Goal: Task Accomplishment & Management: Complete application form

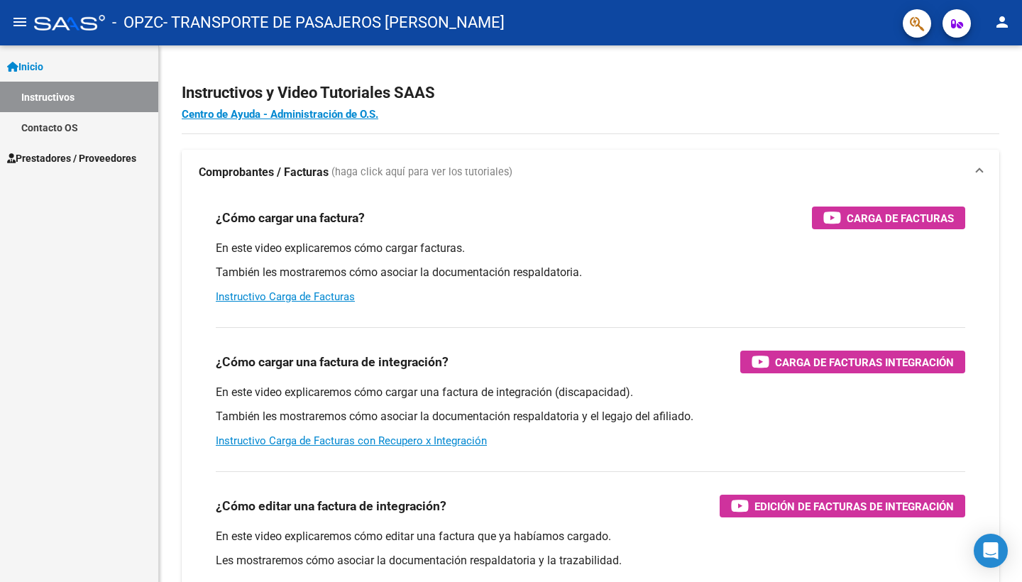
click at [1022, 24] on mat-toolbar "menu - OPZC - TRANSPORTE DE PASAJEROS [PERSON_NAME] person" at bounding box center [511, 22] width 1022 height 45
click at [1015, 22] on button "person" at bounding box center [1002, 23] width 28 height 28
click at [82, 154] on div at bounding box center [511, 291] width 1022 height 582
click at [84, 161] on span "Prestadores / Proveedores" at bounding box center [71, 159] width 129 height 16
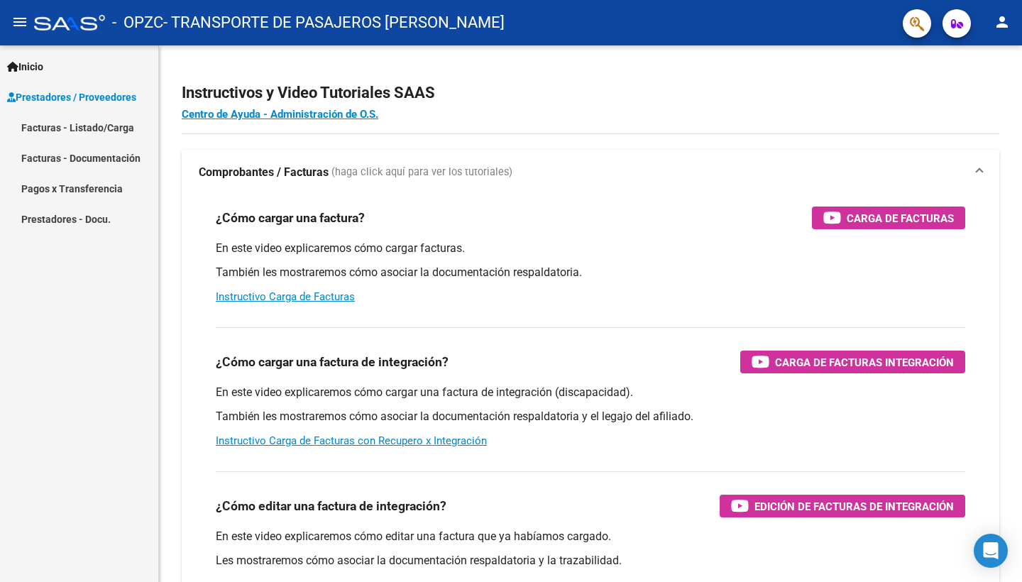
click at [128, 130] on link "Facturas - Listado/Carga" at bounding box center [79, 127] width 158 height 31
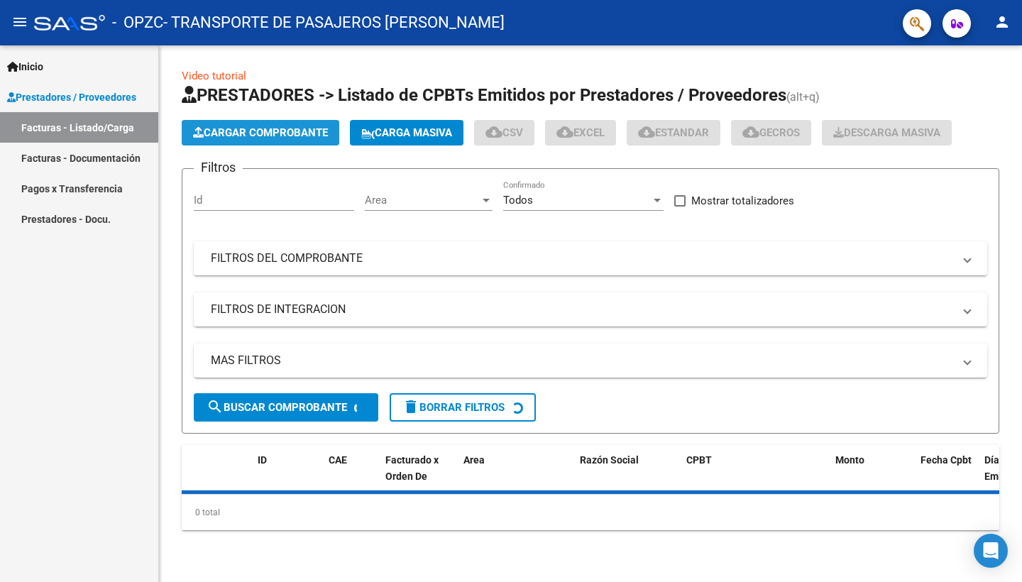
click at [308, 138] on span "Cargar Comprobante" at bounding box center [260, 132] width 135 height 13
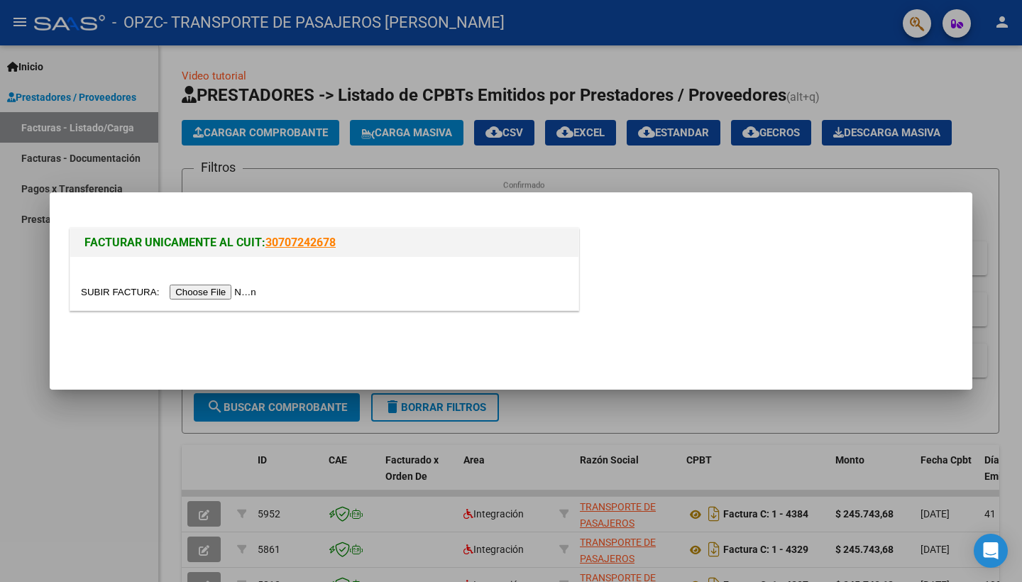
click at [217, 296] on input "file" at bounding box center [171, 292] width 180 height 15
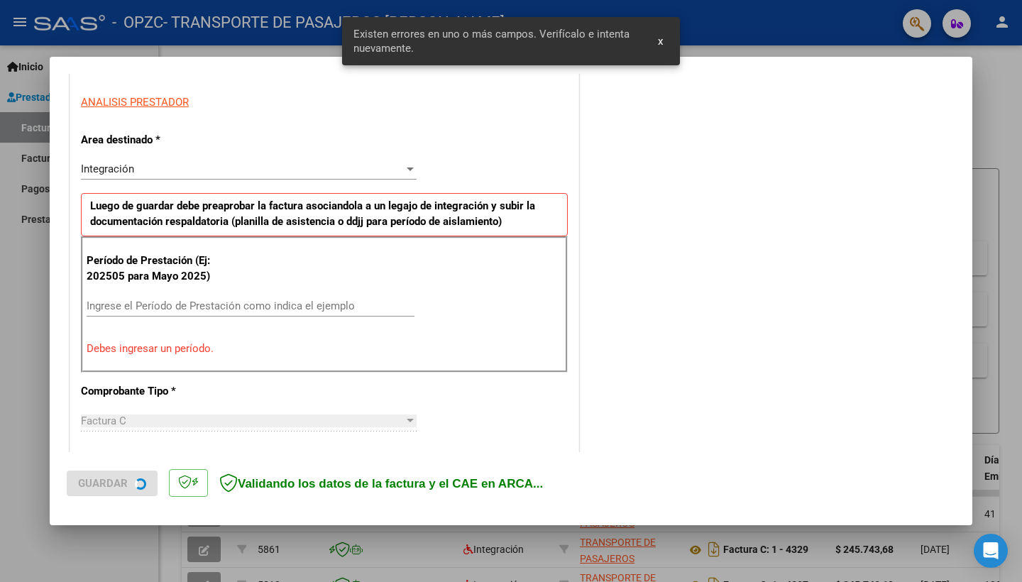
scroll to position [276, 0]
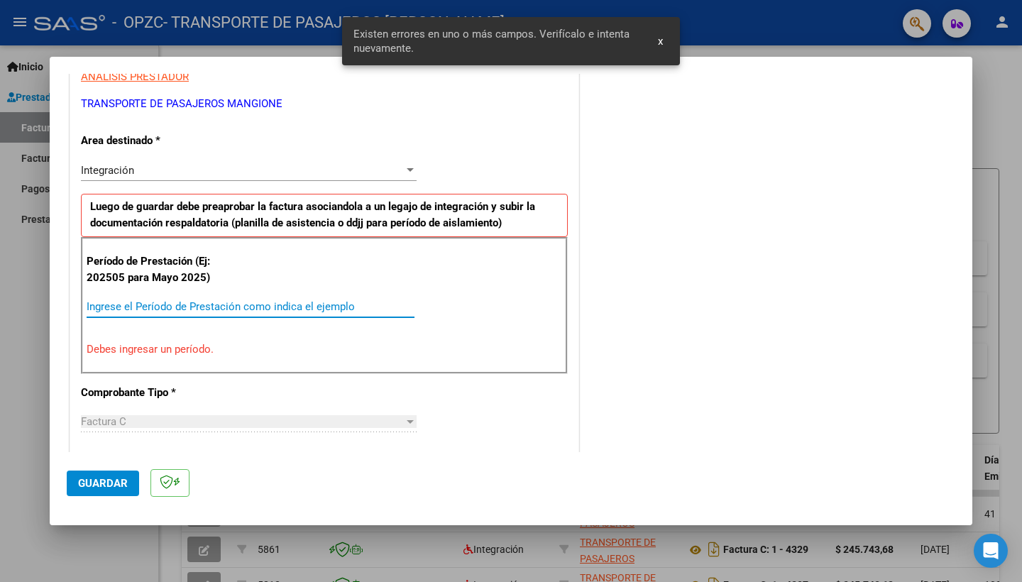
click at [237, 302] on input "Ingrese el Período de Prestación como indica el ejemplo" at bounding box center [251, 306] width 328 height 13
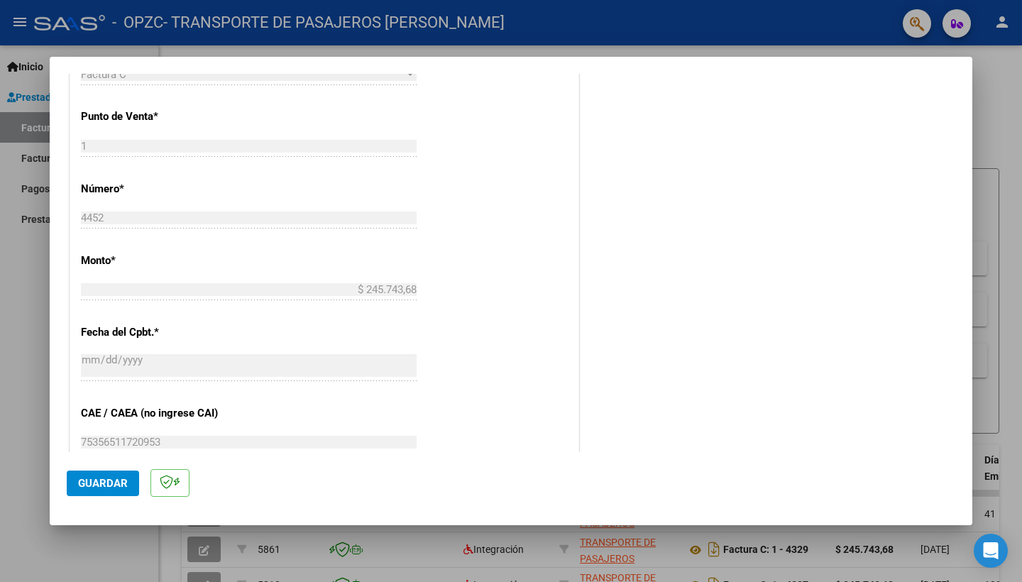
scroll to position [846, 0]
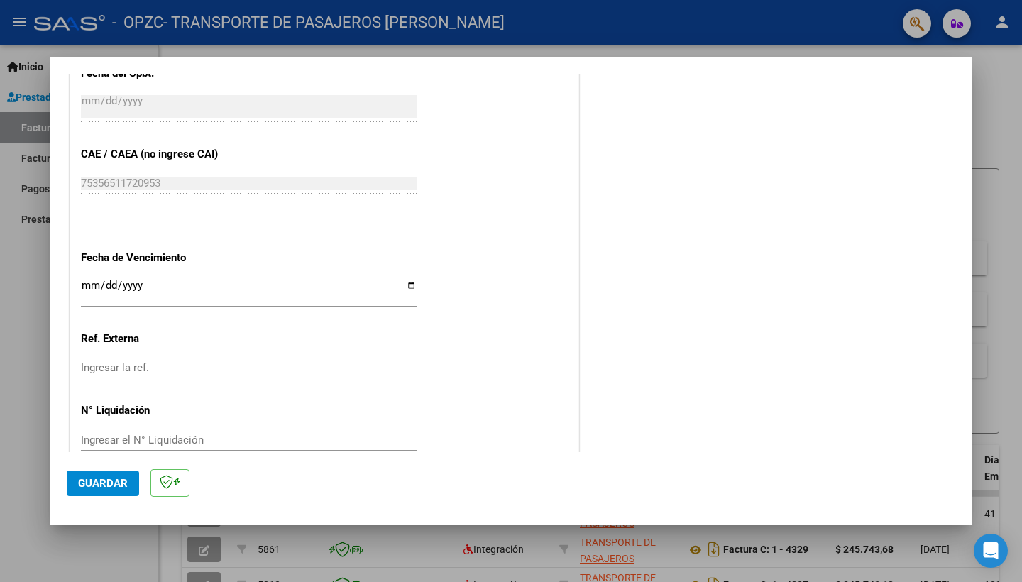
type input "202508"
click at [104, 484] on span "Guardar" at bounding box center [103, 483] width 50 height 13
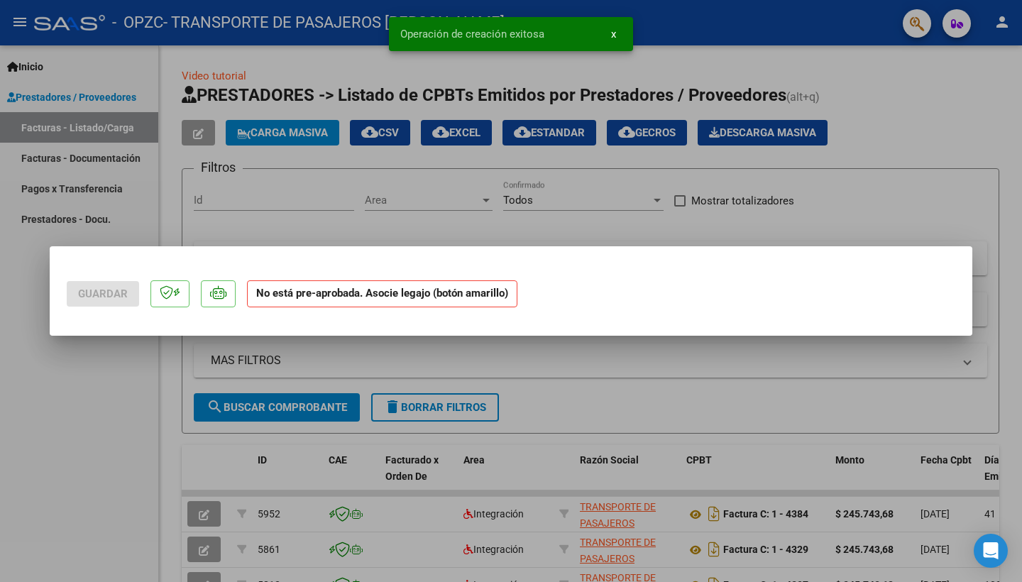
scroll to position [0, 0]
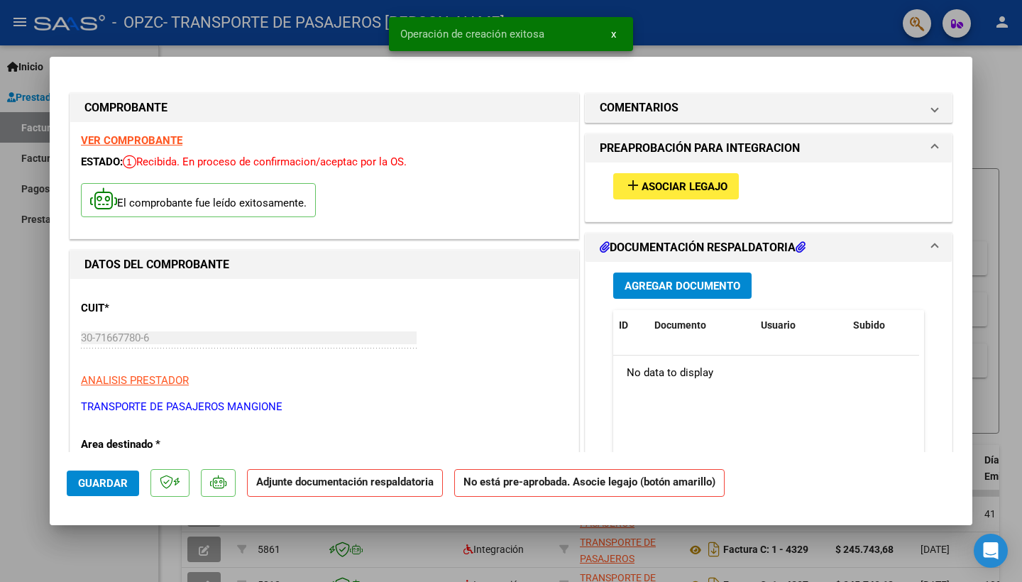
click at [714, 190] on span "Asociar Legajo" at bounding box center [685, 186] width 86 height 13
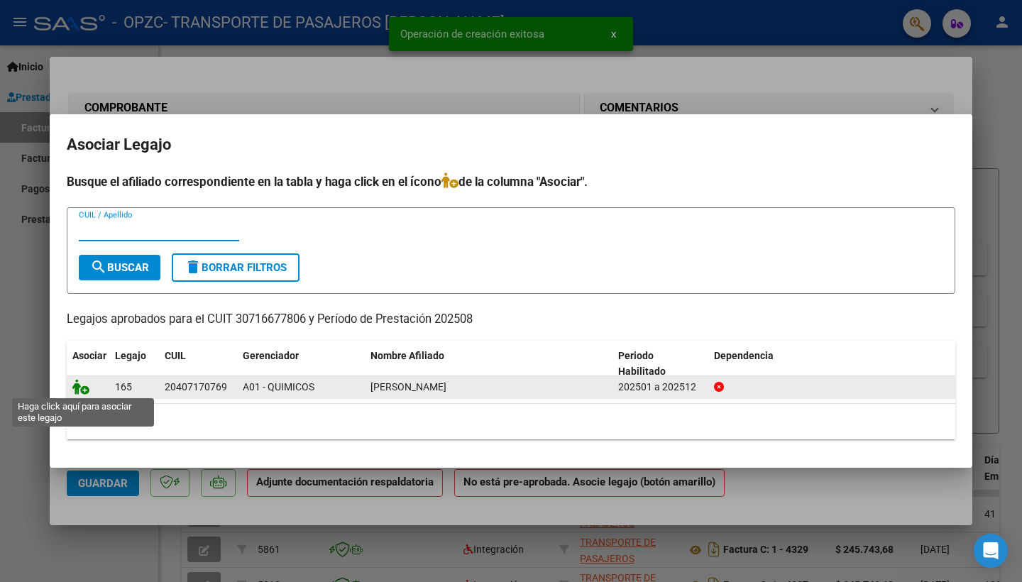
click at [77, 387] on icon at bounding box center [80, 387] width 17 height 16
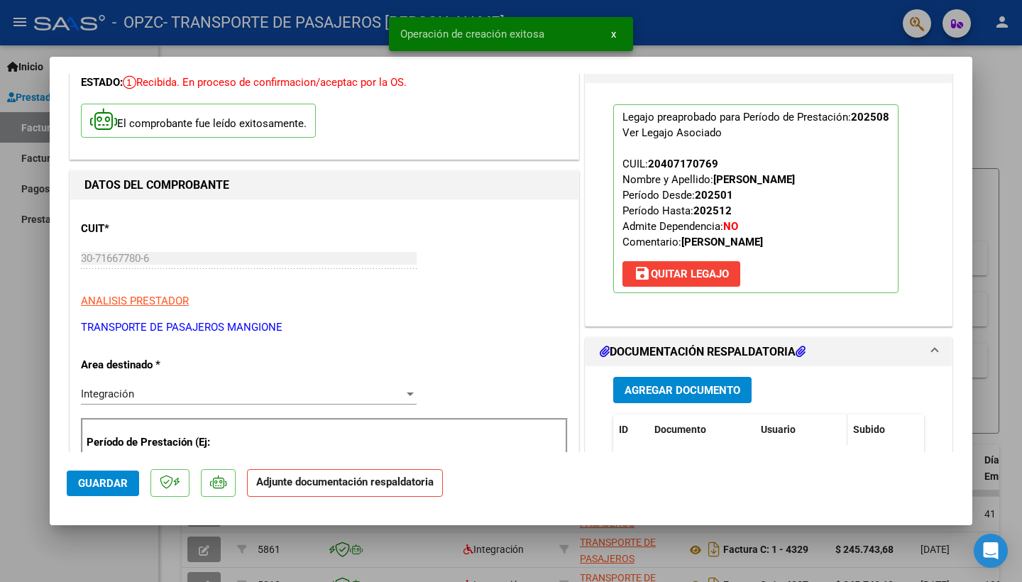
scroll to position [123, 0]
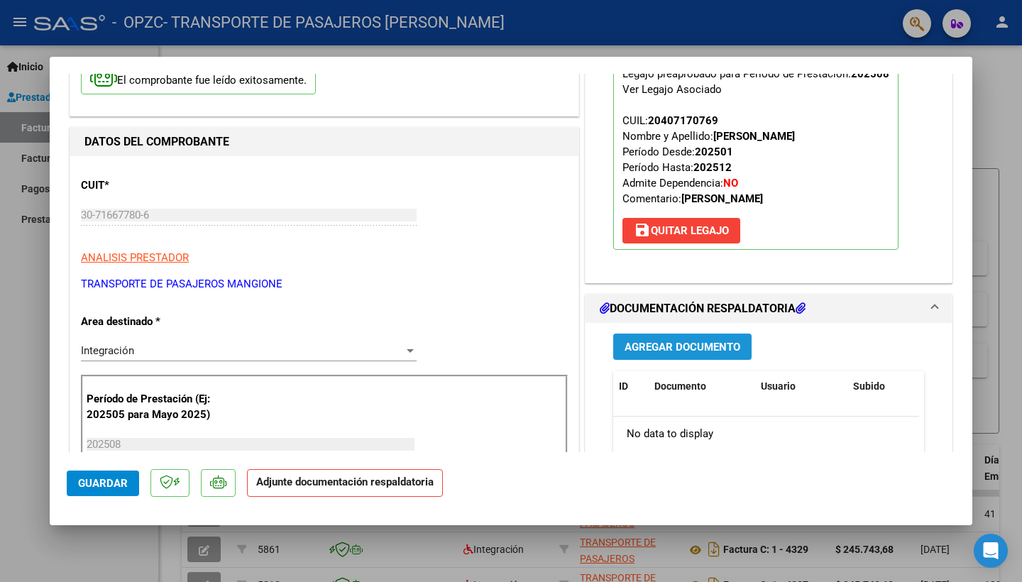
click at [714, 351] on span "Agregar Documento" at bounding box center [683, 347] width 116 height 13
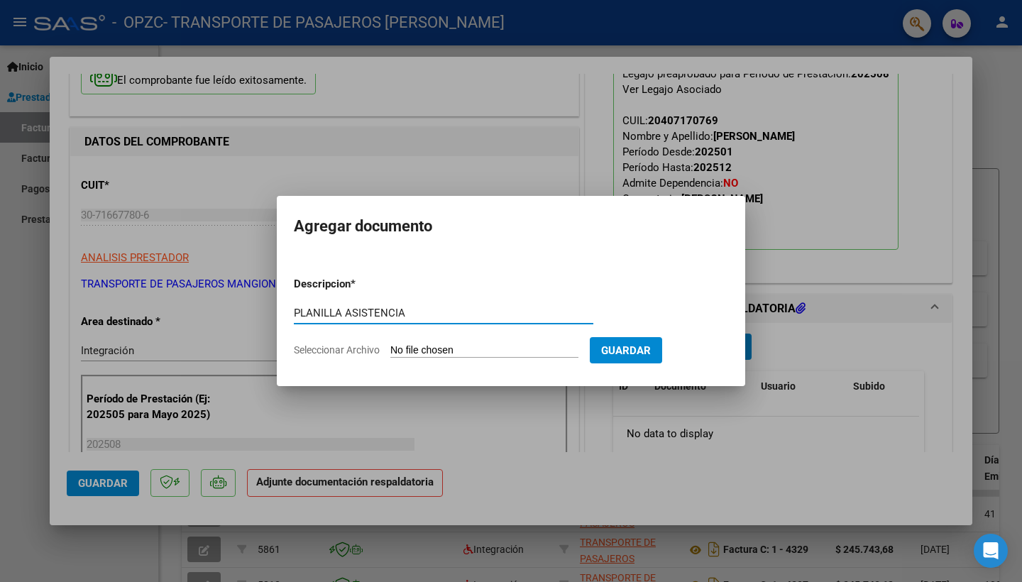
type input "PLANILLA ASISTENCIA"
click at [451, 354] on input "Seleccionar Archivo" at bounding box center [485, 350] width 188 height 13
type input "C:\fakepath\[PERSON_NAME] 08.25.pdf"
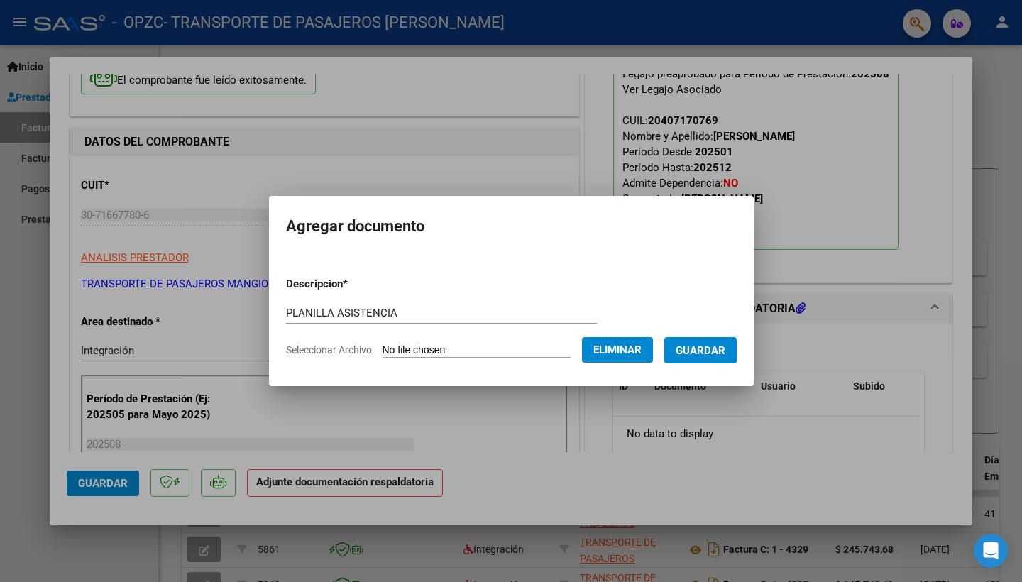
click at [726, 349] on span "Guardar" at bounding box center [701, 350] width 50 height 13
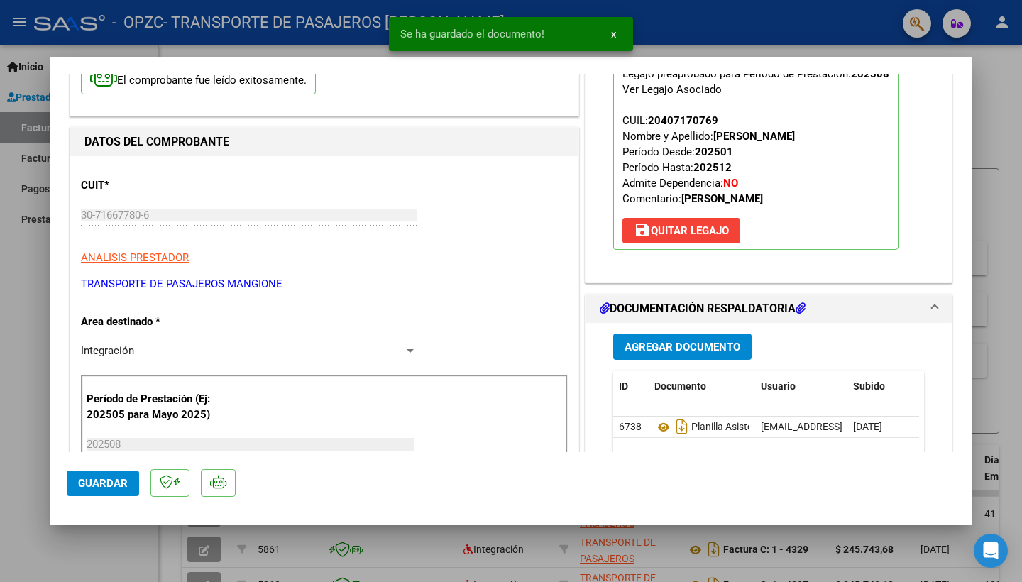
click at [104, 479] on span "Guardar" at bounding box center [103, 483] width 50 height 13
click at [21, 303] on div at bounding box center [511, 291] width 1022 height 582
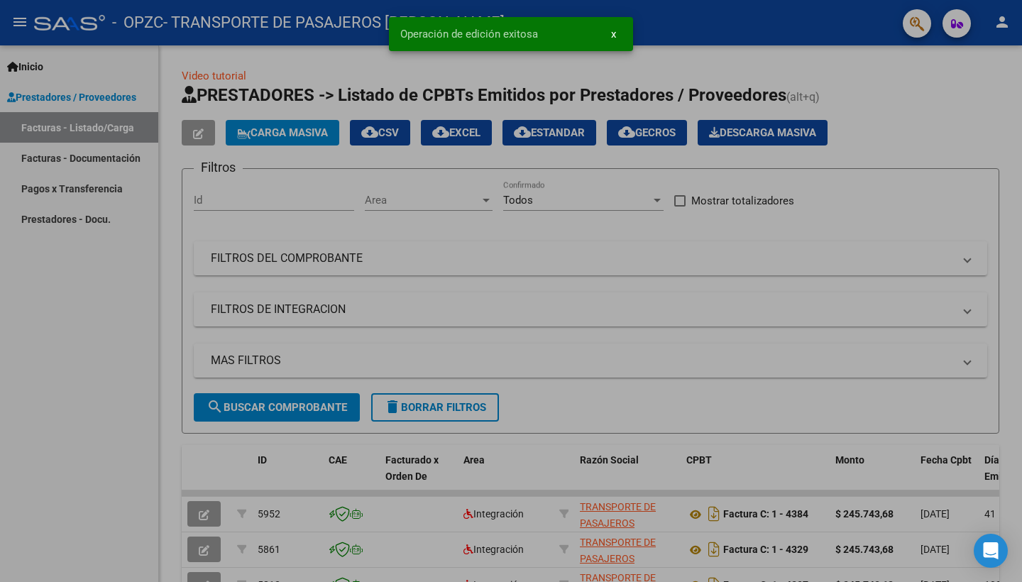
type input "$ 0,00"
